Goal: Information Seeking & Learning: Learn about a topic

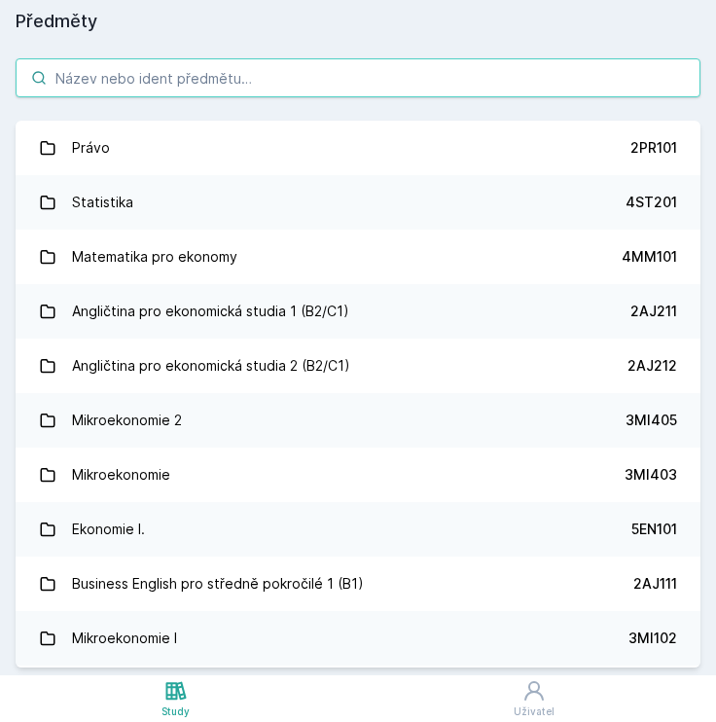
click at [162, 90] on input "search" at bounding box center [358, 77] width 685 height 39
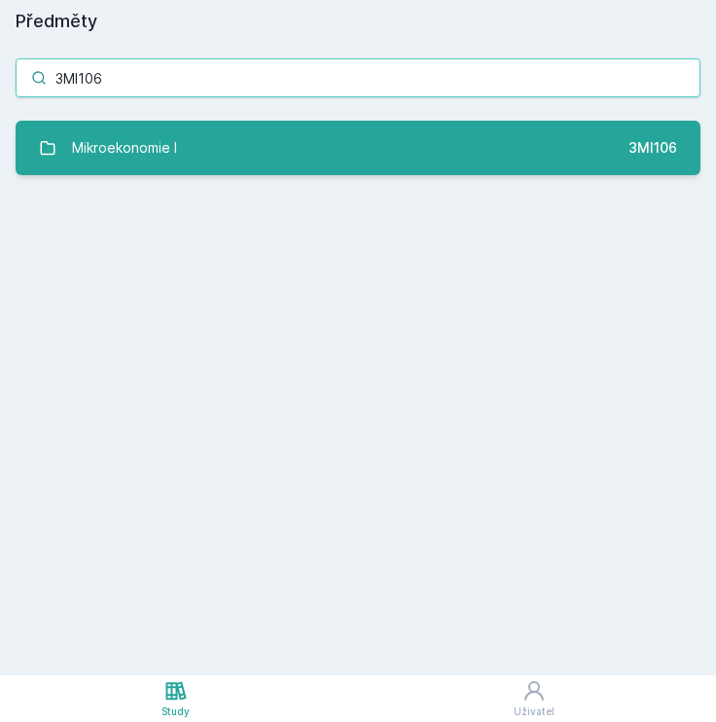
type input "3MI106"
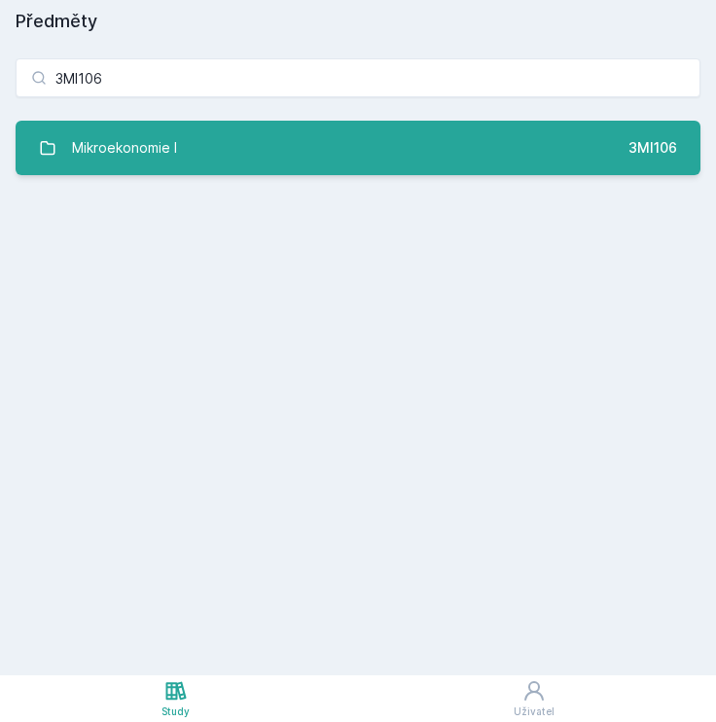
click at [184, 155] on link "Mikroekonomie I 3MI106" at bounding box center [358, 148] width 685 height 54
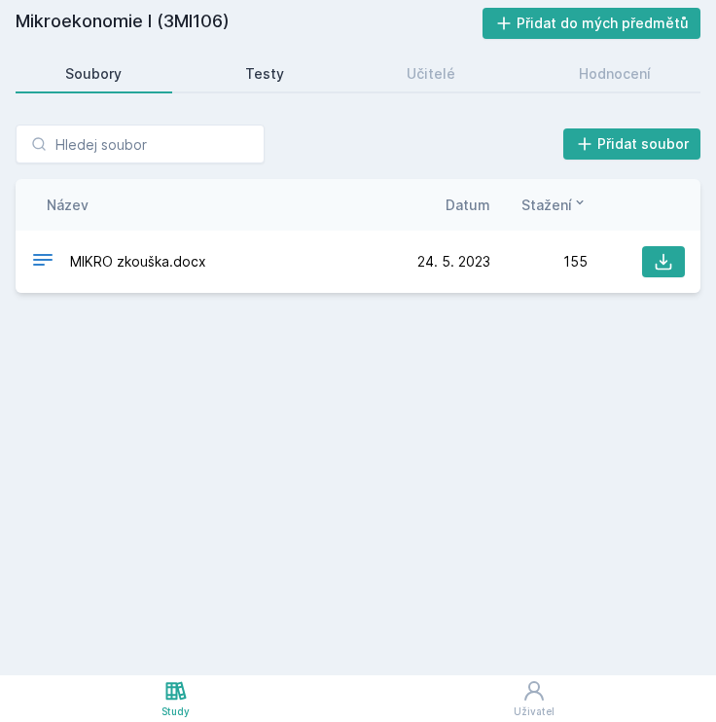
click at [256, 67] on div "Testy" at bounding box center [264, 73] width 39 height 19
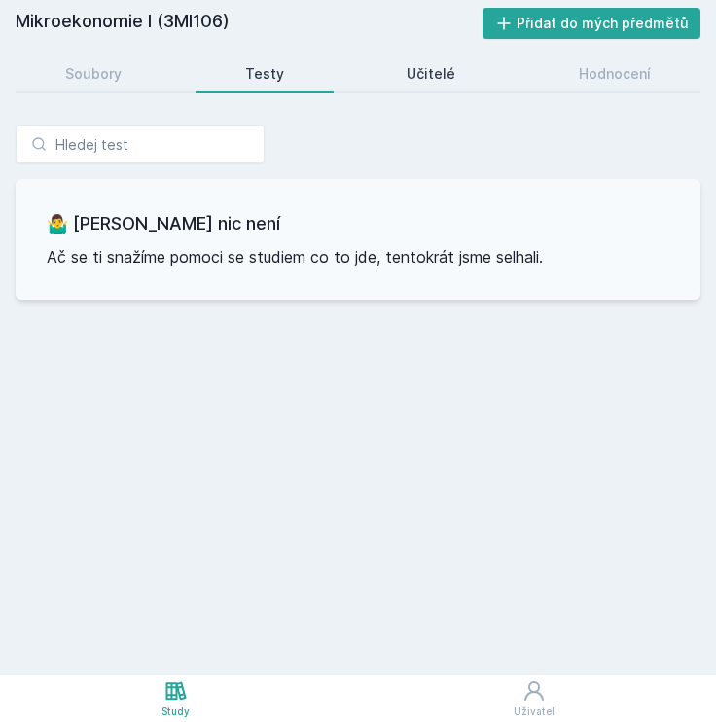
click at [395, 72] on link "Učitelé" at bounding box center [431, 73] width 149 height 39
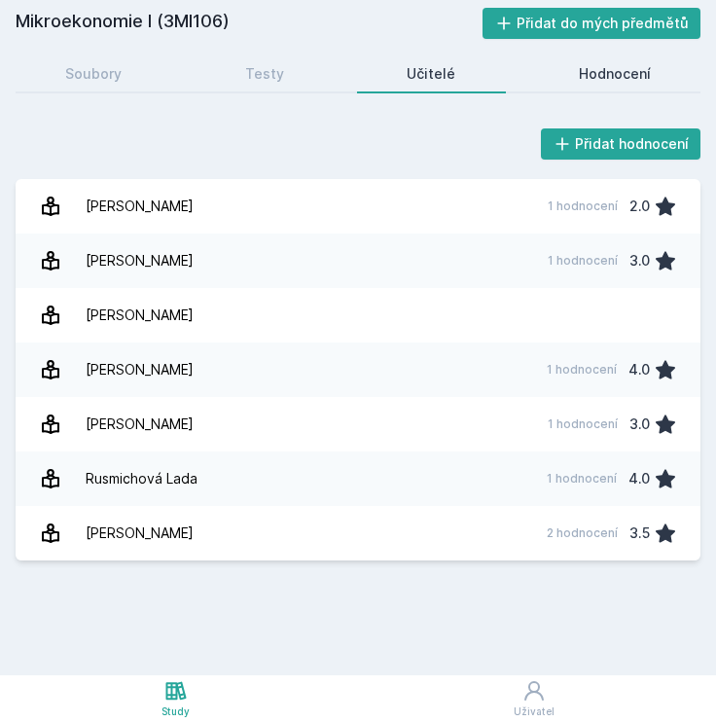
click at [609, 81] on div "Hodnocení" at bounding box center [615, 73] width 72 height 19
